Goal: Task Accomplishment & Management: Use online tool/utility

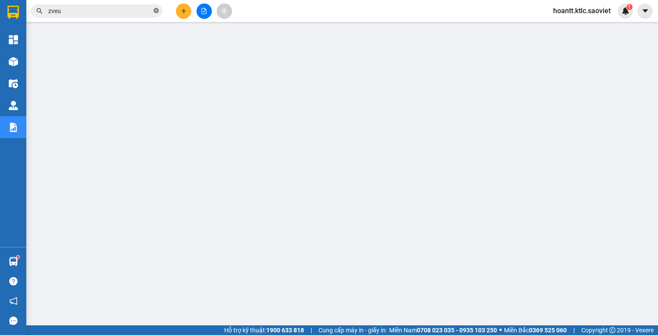
click at [157, 11] on icon "close-circle" at bounding box center [156, 10] width 5 height 5
click at [133, 12] on input "text" at bounding box center [100, 11] width 104 height 10
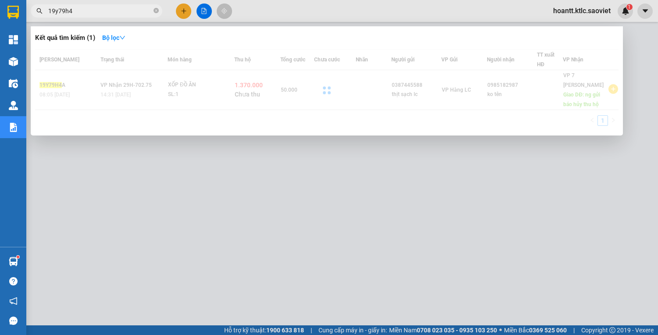
type input "19y79h4a"
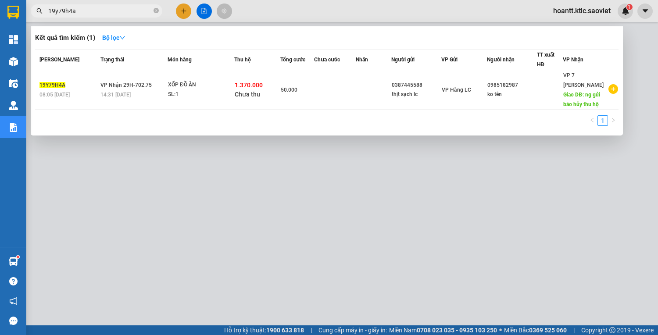
click at [157, 11] on icon "close-circle" at bounding box center [156, 10] width 5 height 5
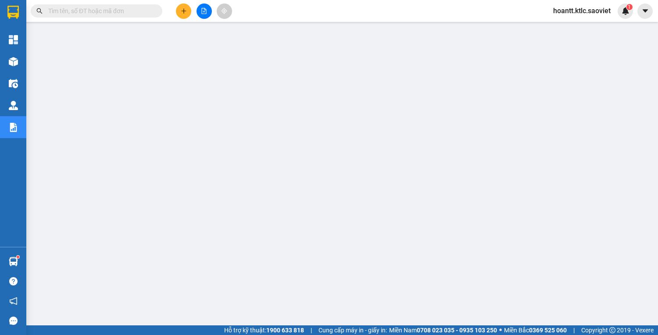
click at [117, 12] on input "text" at bounding box center [100, 11] width 104 height 10
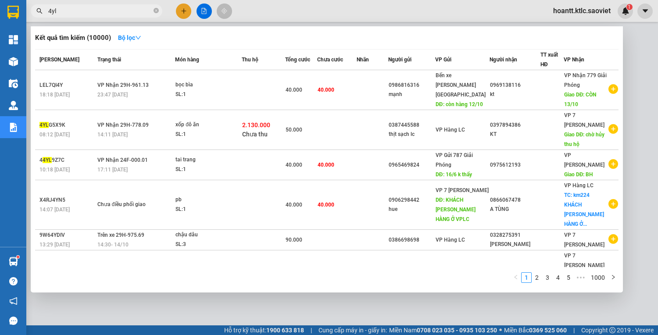
type input "4ylg"
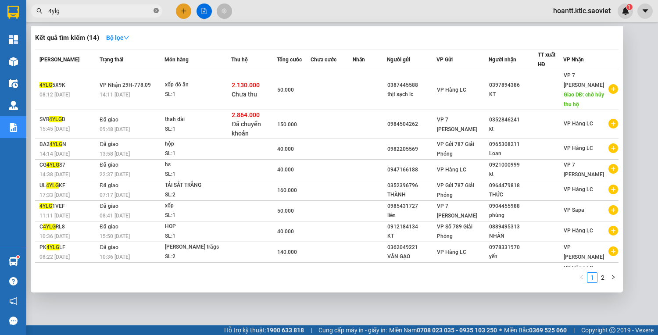
click at [157, 11] on icon "close-circle" at bounding box center [156, 10] width 5 height 5
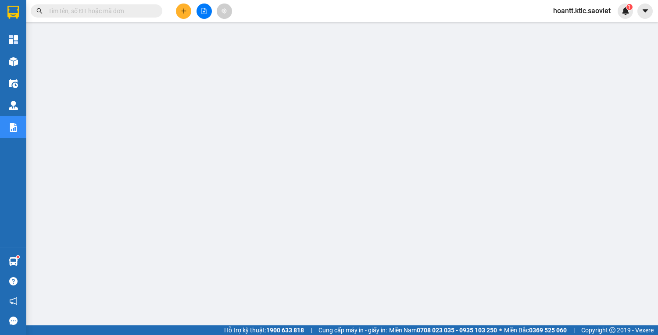
click at [133, 12] on input "text" at bounding box center [100, 11] width 104 height 10
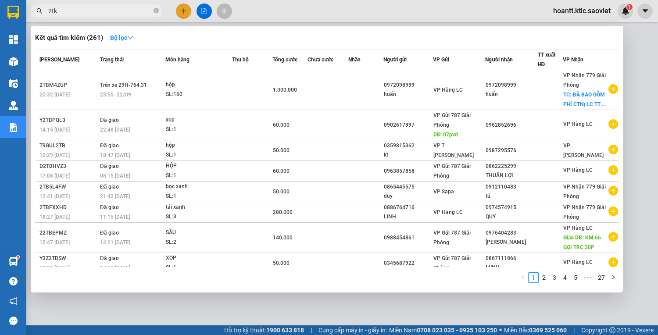
type input "2tkb"
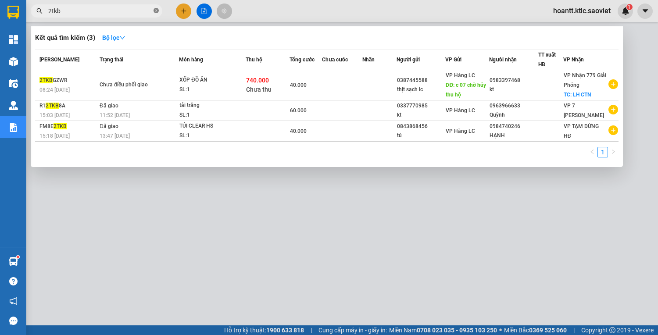
click at [155, 9] on icon "close-circle" at bounding box center [156, 10] width 5 height 5
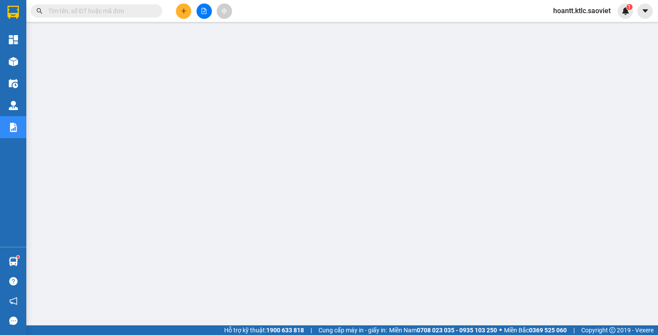
click at [142, 13] on input "text" at bounding box center [100, 11] width 104 height 10
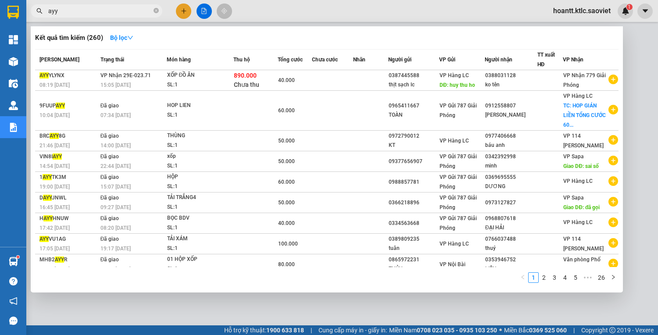
type input "ayyy"
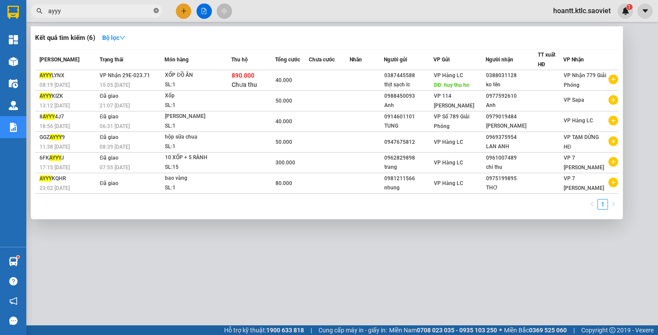
click at [156, 8] on icon "close-circle" at bounding box center [156, 10] width 5 height 5
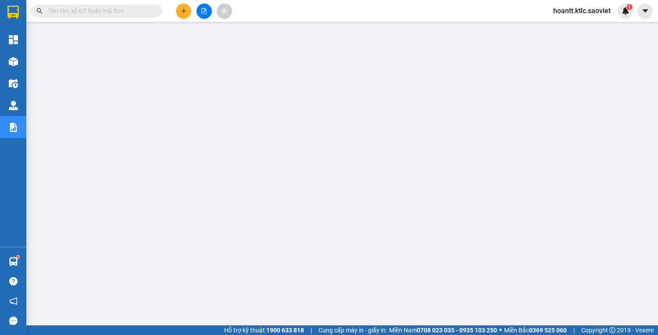
click at [133, 14] on input "text" at bounding box center [100, 11] width 104 height 10
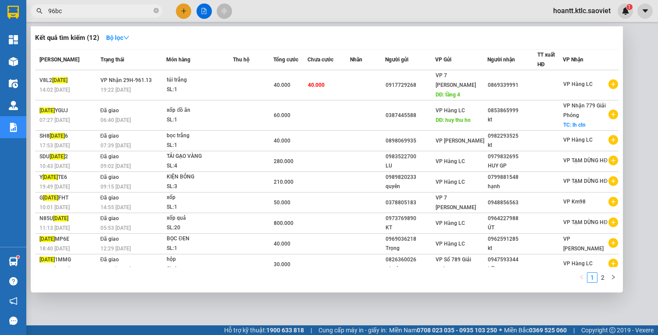
type input "96bc"
